Goal: Transaction & Acquisition: Obtain resource

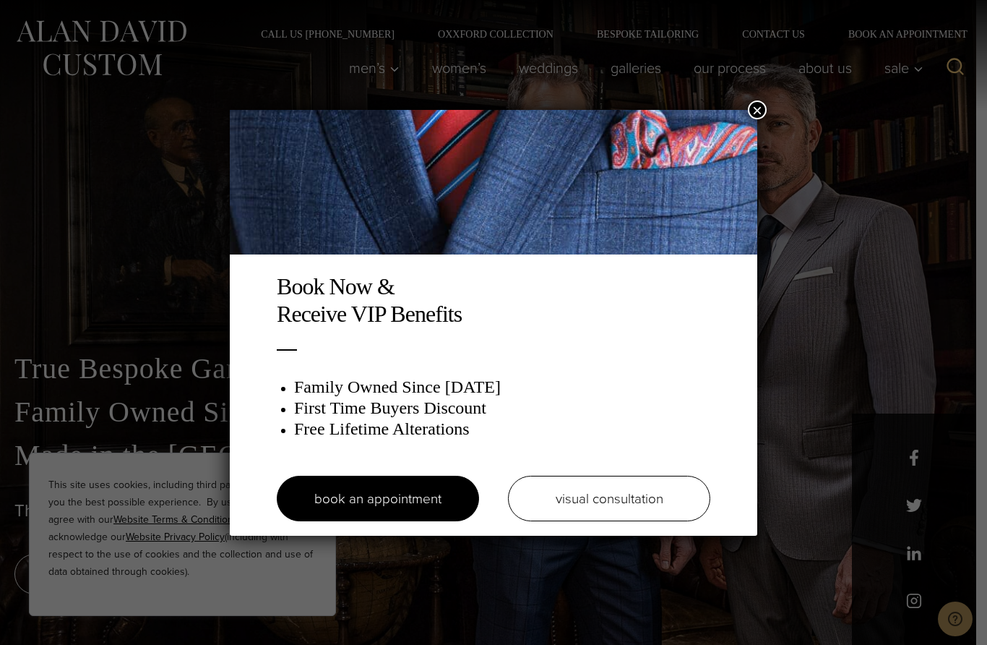
click at [760, 113] on button "×" at bounding box center [757, 109] width 19 height 19
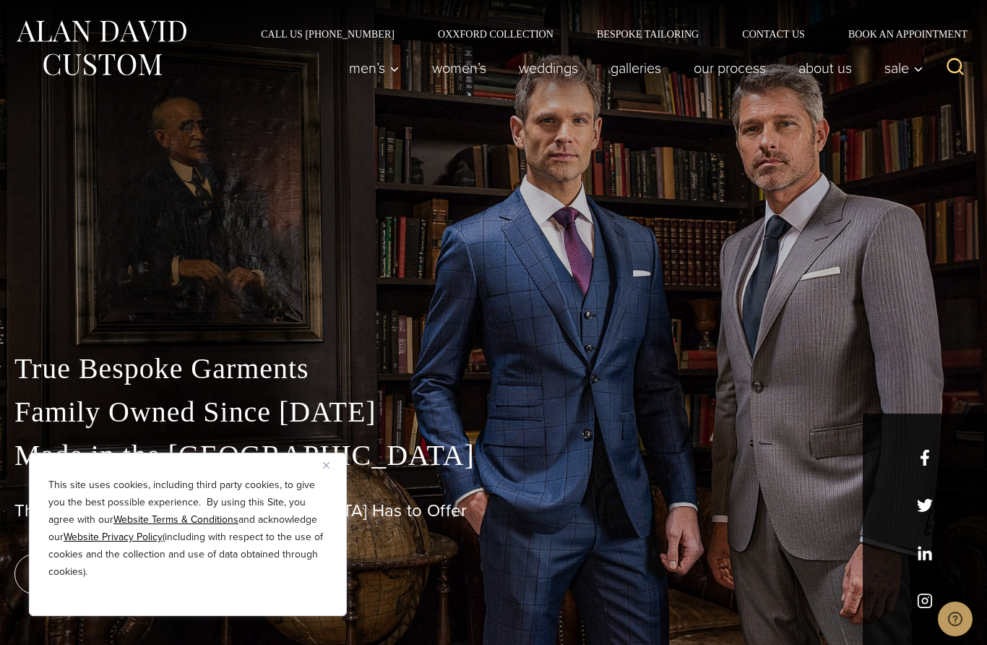
click at [739, 14] on div "Call Us [PHONE_NUMBER] Oxxford Collection Bespoke Tailoring Contact Us Book an …" at bounding box center [493, 19] width 987 height 39
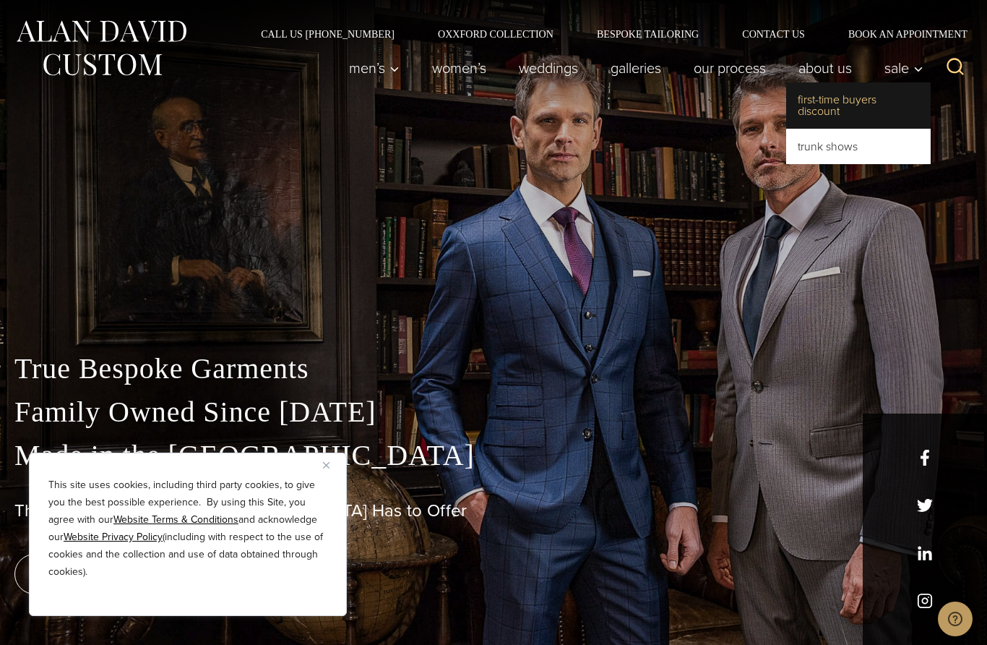
click at [930, 93] on link "First-Time Buyers Discount" at bounding box center [858, 105] width 145 height 46
click at [896, 56] on button "Sale\a\9\9\9\9 sub menu toggle" at bounding box center [900, 67] width 63 height 29
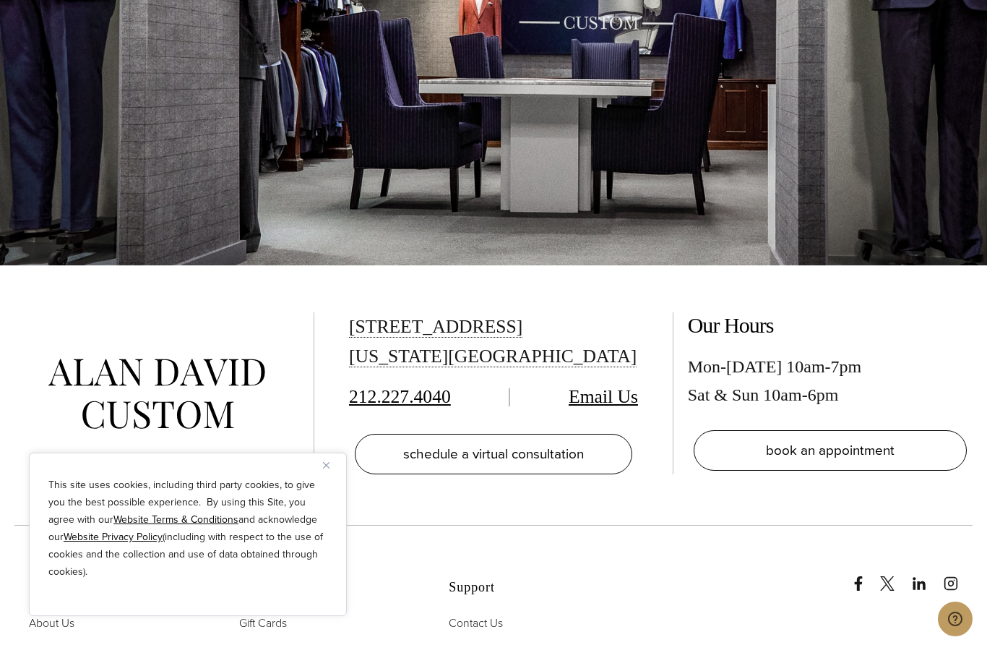
scroll to position [3149, 0]
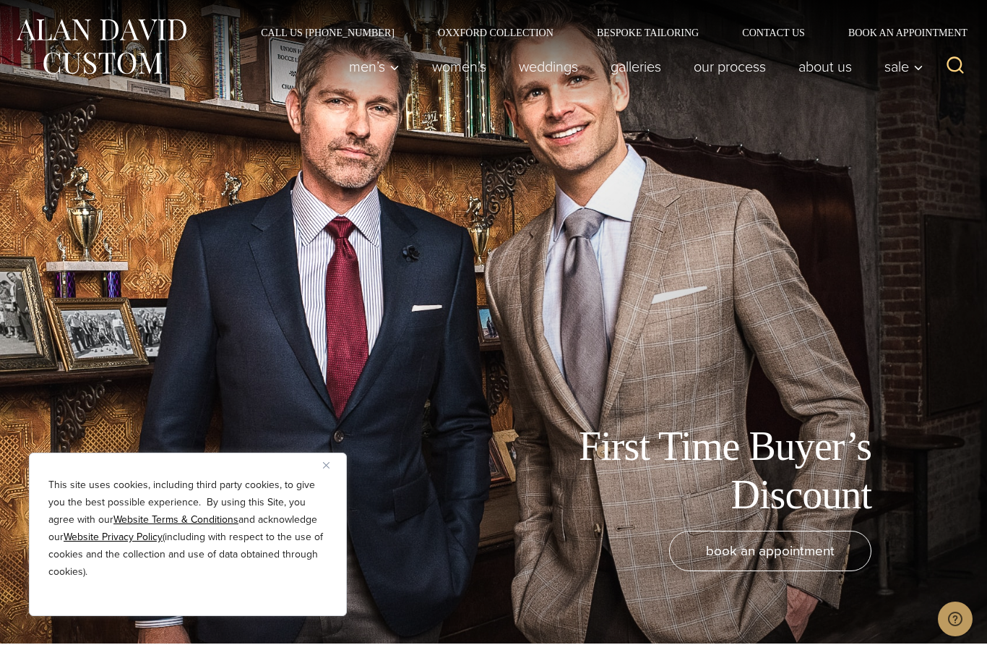
click at [739, 14] on div "Call Us [PHONE_NUMBER] Oxxford Collection Bespoke Tailoring Contact Us Book an …" at bounding box center [493, 18] width 987 height 39
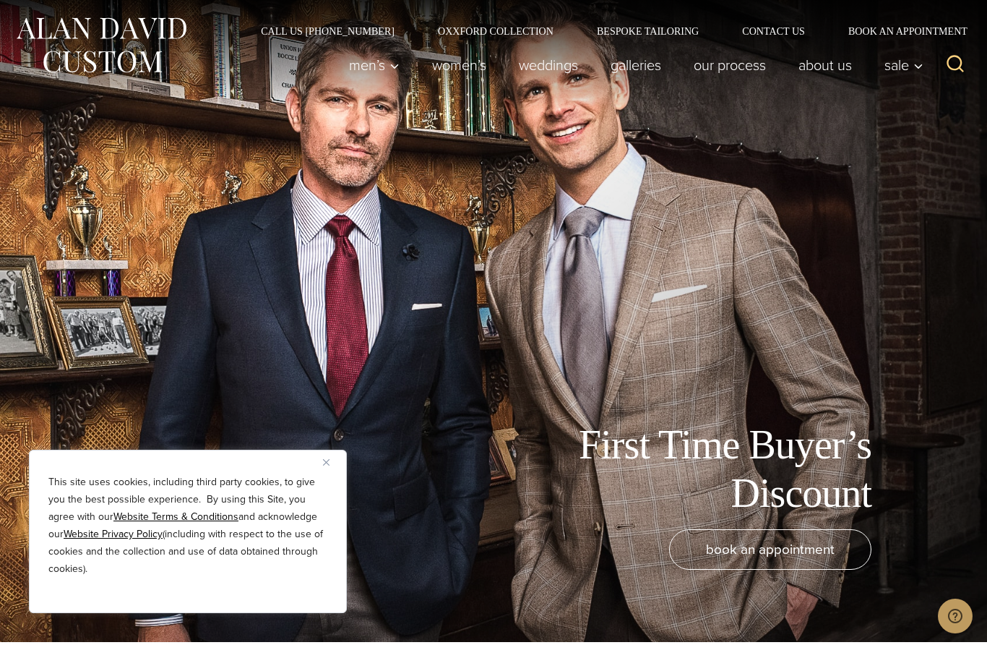
scroll to position [3, 0]
